Goal: Find specific page/section: Find specific page/section

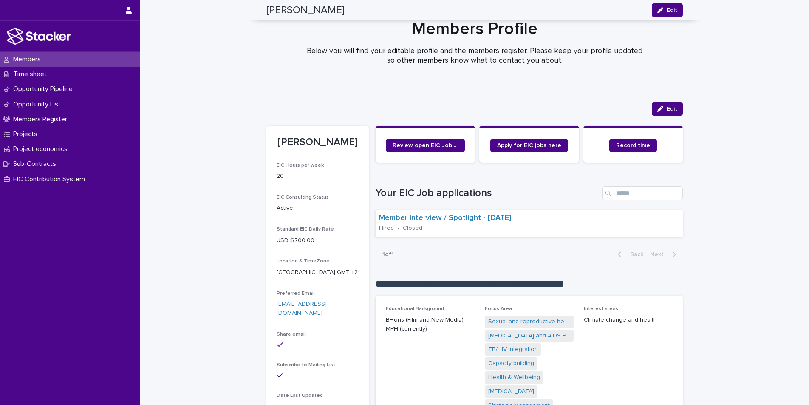
scroll to position [763, 0]
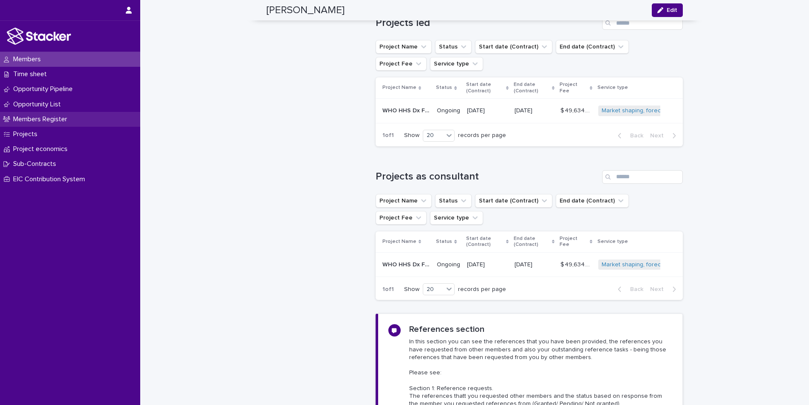
click at [50, 117] on p "Members Register" at bounding box center [42, 119] width 64 height 8
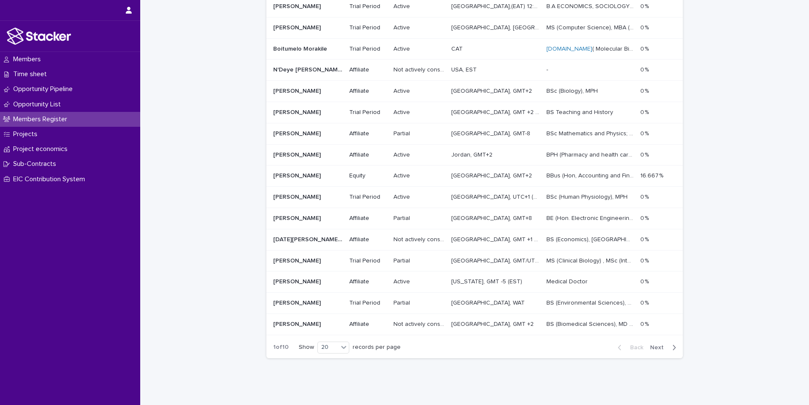
scroll to position [258, 0]
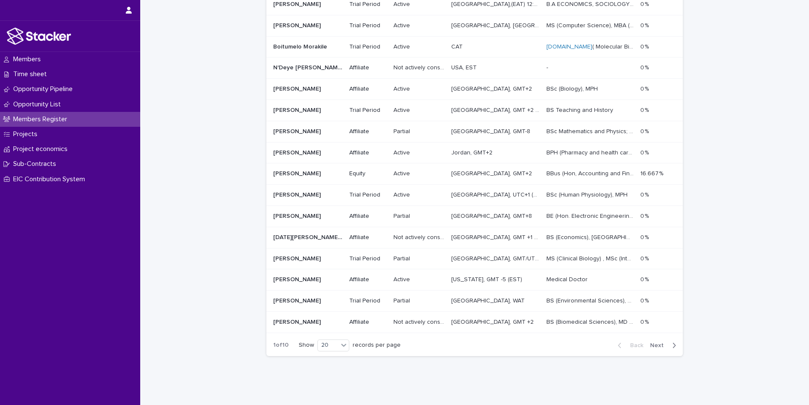
click at [712, 154] on div "Loading... Saving… Loading... Saving… Members Register Consulting experience Wo…" at bounding box center [474, 116] width 669 height 578
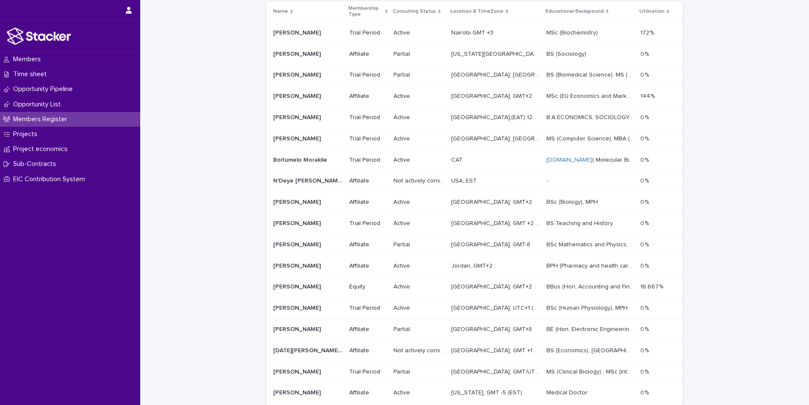
scroll to position [0, 0]
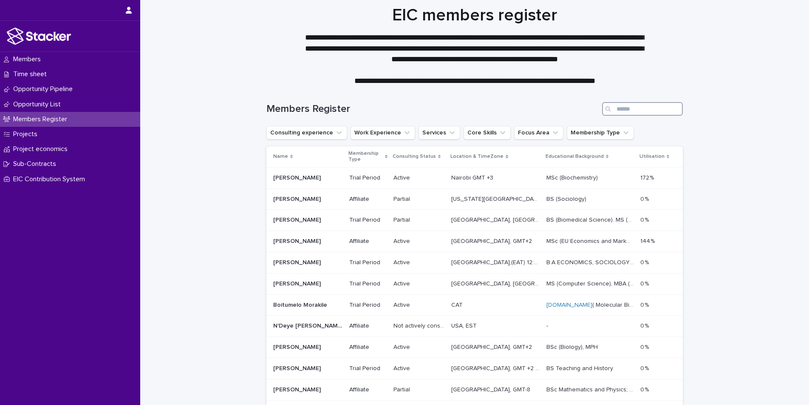
click at [660, 109] on input "Search" at bounding box center [642, 109] width 81 height 14
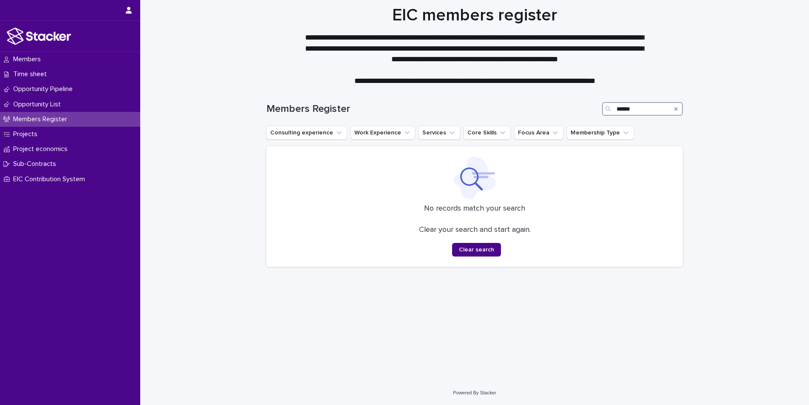
click at [658, 105] on input "******" at bounding box center [642, 109] width 81 height 14
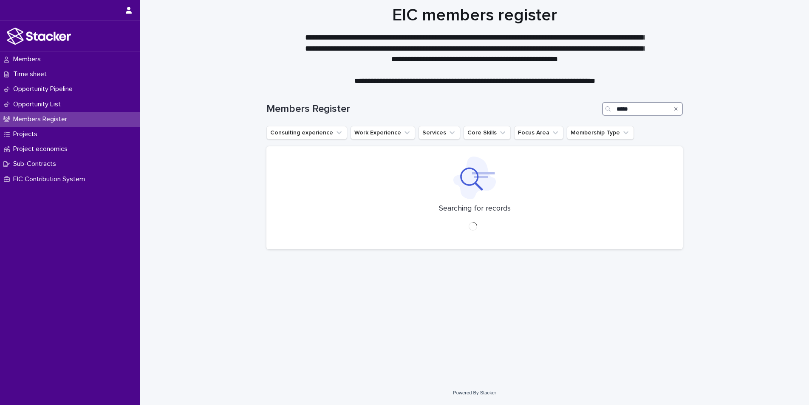
type input "*****"
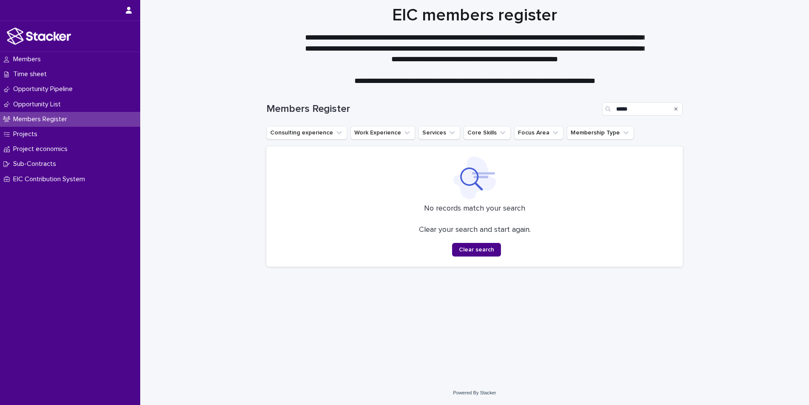
click at [680, 105] on div "Search" at bounding box center [676, 109] width 14 height 14
click at [676, 107] on icon "Search" at bounding box center [676, 108] width 3 height 5
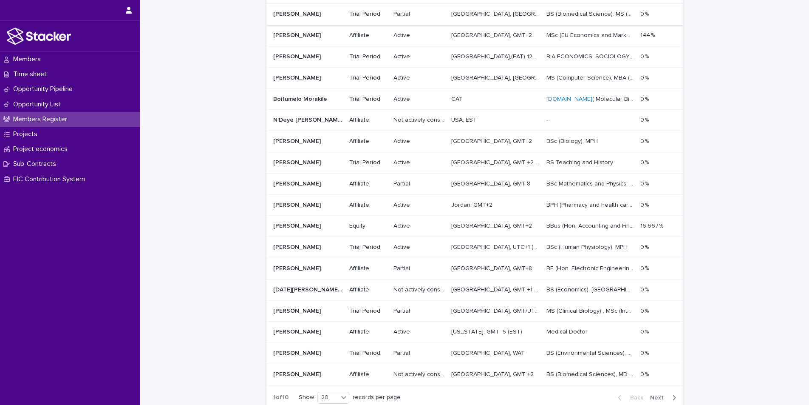
scroll to position [283, 0]
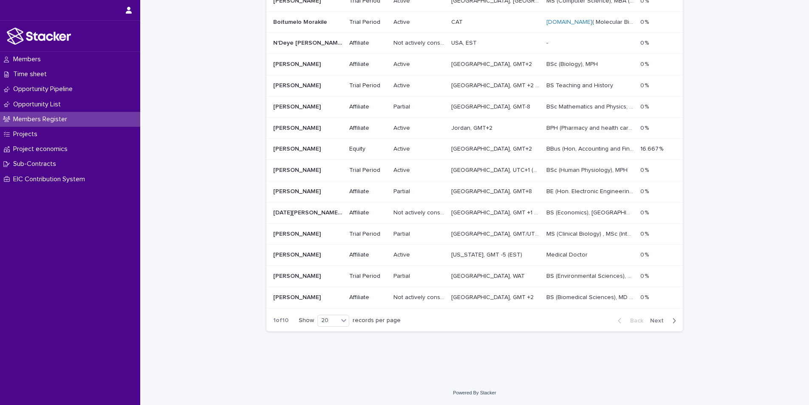
click at [674, 322] on icon "button" at bounding box center [674, 320] width 3 height 5
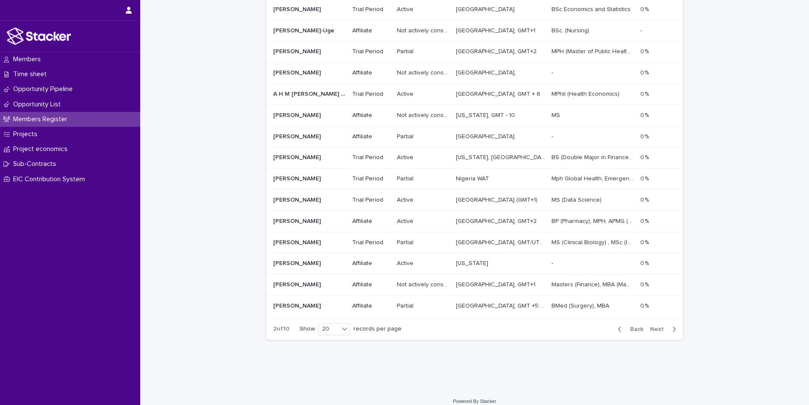
scroll to position [283, 0]
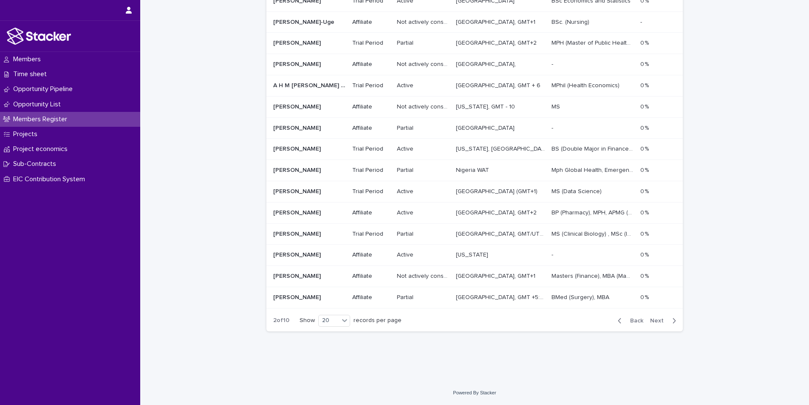
click at [670, 318] on div "button" at bounding box center [672, 321] width 7 height 8
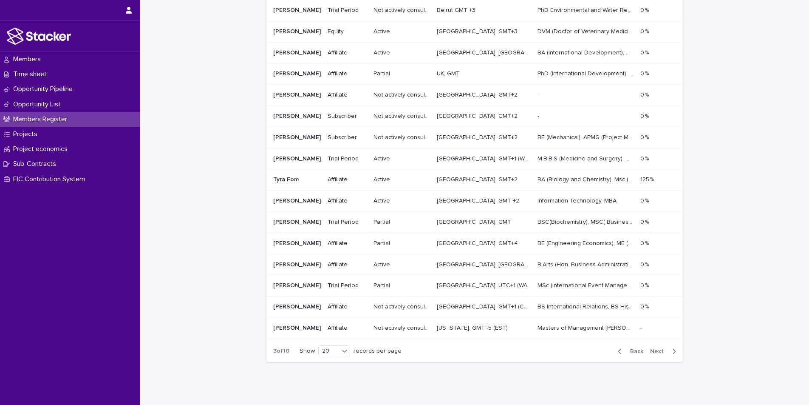
scroll to position [283, 0]
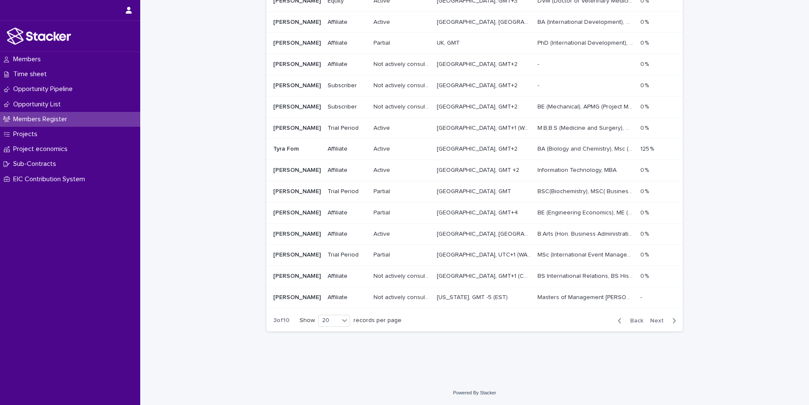
click at [666, 320] on span "Next" at bounding box center [659, 320] width 19 height 6
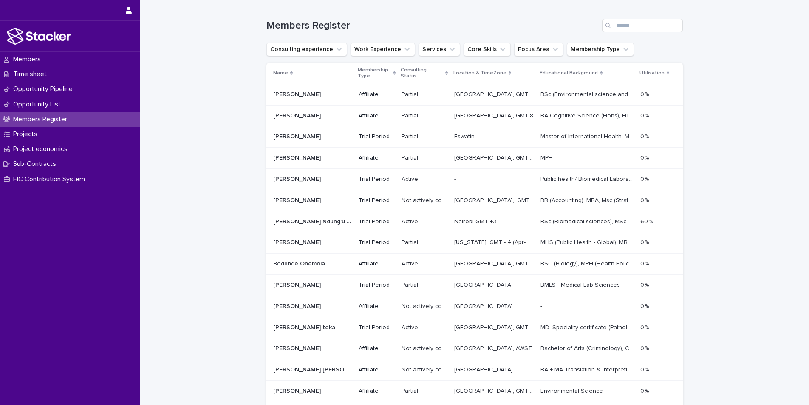
scroll to position [81, 0]
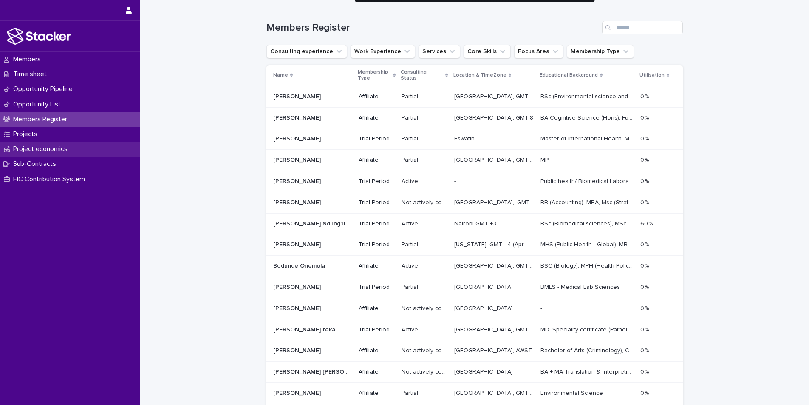
click at [38, 148] on p "Project economics" at bounding box center [42, 149] width 65 height 8
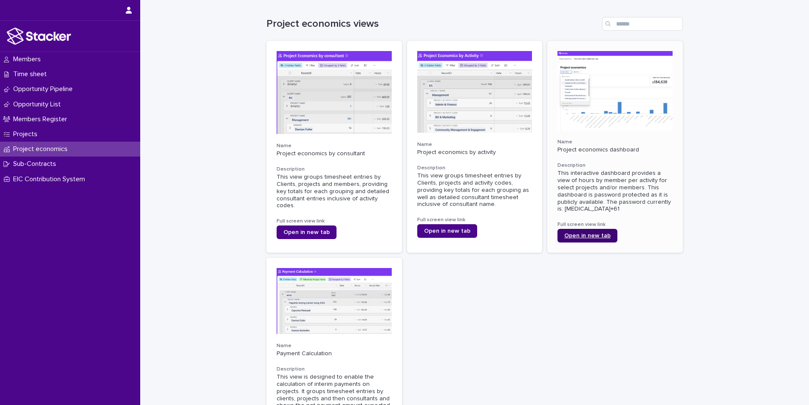
click at [580, 236] on span "Open in new tab" at bounding box center [587, 235] width 46 height 6
